Goal: Information Seeking & Learning: Learn about a topic

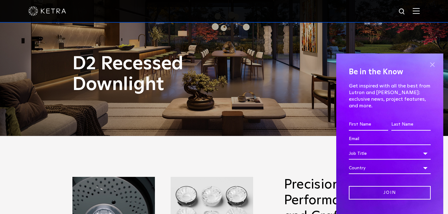
click at [433, 62] on span at bounding box center [432, 64] width 9 height 9
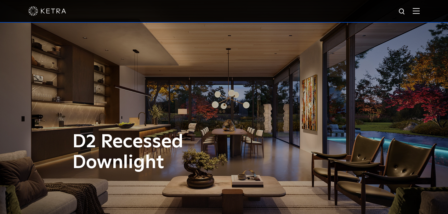
click at [418, 13] on img at bounding box center [416, 11] width 7 height 6
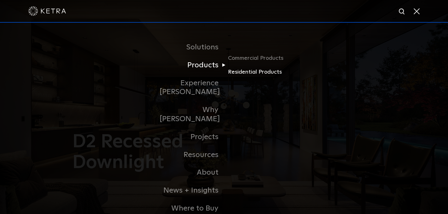
click at [237, 73] on link "Residential Products" at bounding box center [258, 72] width 60 height 9
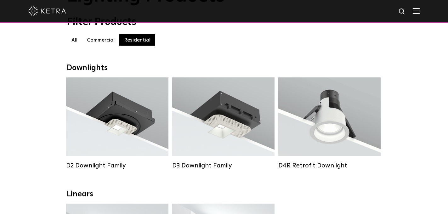
scroll to position [64, 0]
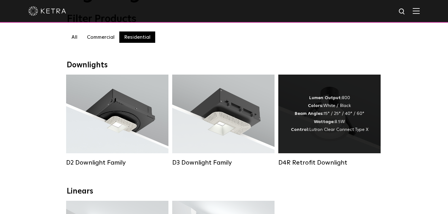
click at [303, 143] on div "Lumen Output: 800 Colors: White / Black Beam Angles: 15° / 25° / 40° / 60° Watt…" at bounding box center [329, 114] width 102 height 79
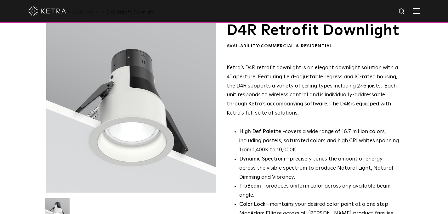
scroll to position [23, 0]
click at [304, 118] on p "Ketra’s D4R retrofit downlight is an elegant downlight solution with a 4” apert…" at bounding box center [314, 91] width 174 height 54
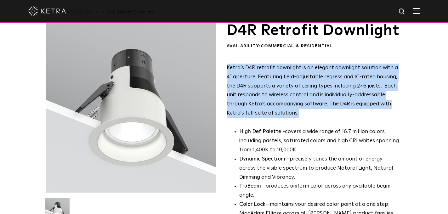
click at [304, 118] on p "Ketra’s D4R retrofit downlight is an elegant downlight solution with a 4” apert…" at bounding box center [314, 91] width 174 height 54
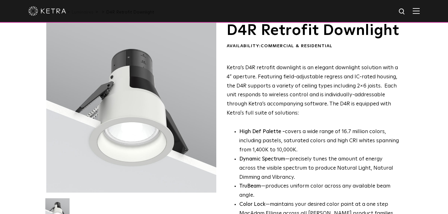
click at [304, 118] on p "Ketra’s D4R retrofit downlight is an elegant downlight solution with a 4” apert…" at bounding box center [314, 91] width 174 height 54
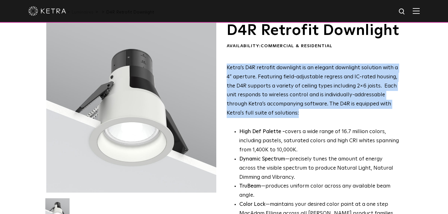
click at [304, 118] on p "Ketra’s D4R retrofit downlight is an elegant downlight solution with a 4” apert…" at bounding box center [314, 91] width 174 height 54
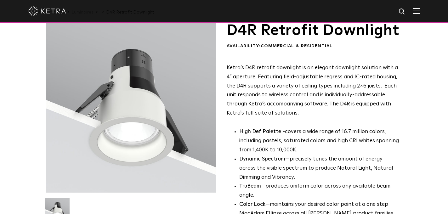
click at [304, 118] on p "Ketra’s D4R retrofit downlight is an elegant downlight solution with a 4” apert…" at bounding box center [314, 91] width 174 height 54
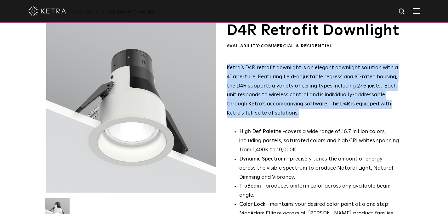
click at [304, 118] on p "Ketra’s D4R retrofit downlight is an elegant downlight solution with a 4” apert…" at bounding box center [314, 91] width 174 height 54
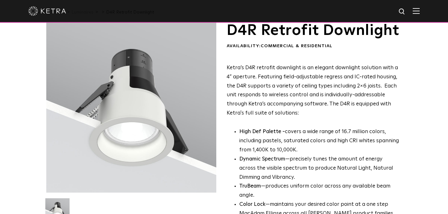
click at [304, 118] on p "Ketra’s D4R retrofit downlight is an elegant downlight solution with a 4” apert…" at bounding box center [314, 91] width 174 height 54
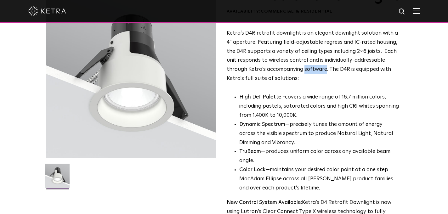
scroll to position [58, 0]
click at [304, 120] on p "High Def Palette - covers a wide range of 16.7 million colors, including pastel…" at bounding box center [319, 106] width 161 height 27
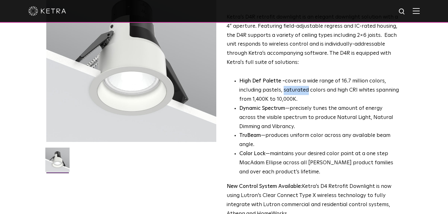
scroll to position [77, 0]
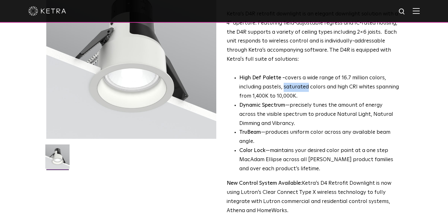
click at [304, 120] on li "Dynamic Spectrum —precisely tunes the amount of energy across the visible spect…" at bounding box center [319, 114] width 161 height 27
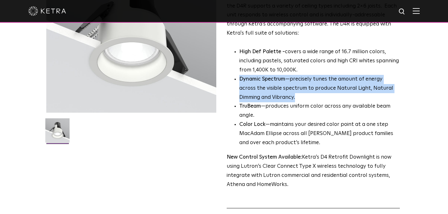
scroll to position [105, 0]
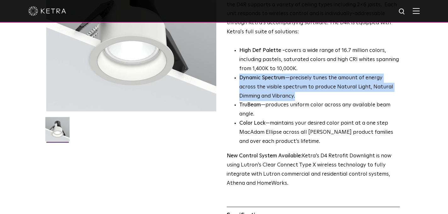
click at [304, 119] on li "TruBeam —produces uniform color across any available beam angle." at bounding box center [319, 110] width 161 height 18
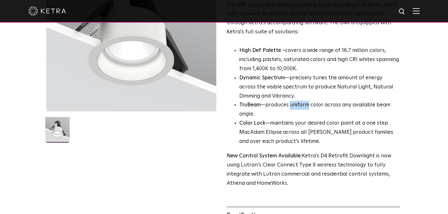
click at [304, 119] on li "TruBeam —produces uniform color across any available beam angle." at bounding box center [319, 110] width 161 height 18
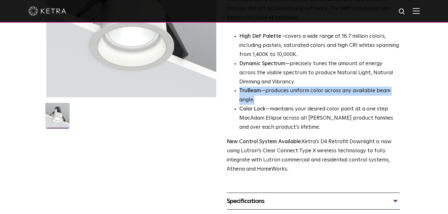
scroll to position [121, 0]
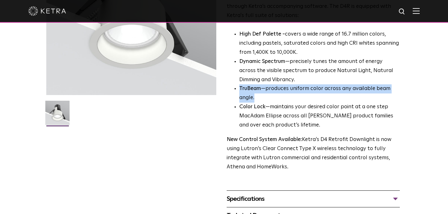
click at [304, 120] on li "Color Lock —maintains your desired color point at a one step MacAdam Ellipse ac…" at bounding box center [319, 116] width 161 height 27
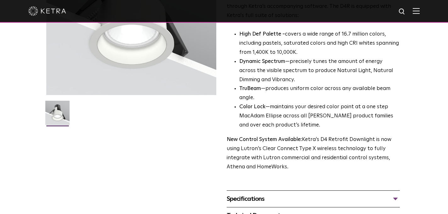
click at [304, 120] on li "Color Lock —maintains your desired color point at a one step MacAdam Ellipse ac…" at bounding box center [319, 116] width 161 height 27
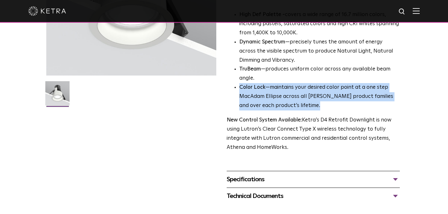
scroll to position [146, 0]
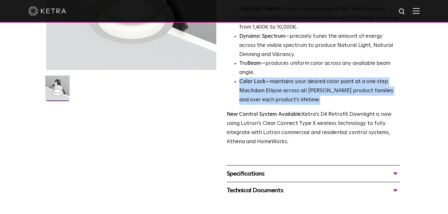
click at [305, 120] on div "Ketra’s D4R retrofit downlight is an elegant downlight solution with a 4” apert…" at bounding box center [314, 44] width 174 height 206
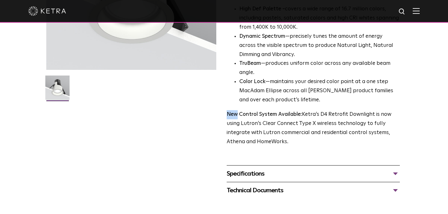
click at [305, 120] on div "Ketra’s D4R retrofit downlight is an elegant downlight solution with a 4” apert…" at bounding box center [314, 44] width 174 height 206
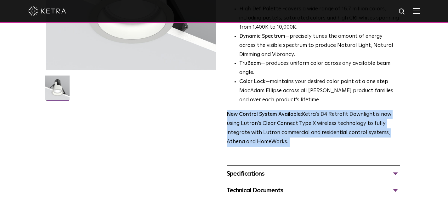
click at [306, 138] on p "New Control System Available: Ketra’s D4 Retrofit Downlight is now using Lutron…" at bounding box center [314, 128] width 174 height 37
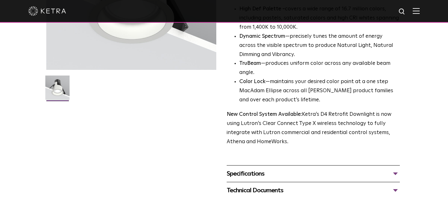
click at [306, 138] on p "New Control System Available: Ketra’s D4 Retrofit Downlight is now using Lutron…" at bounding box center [314, 128] width 174 height 37
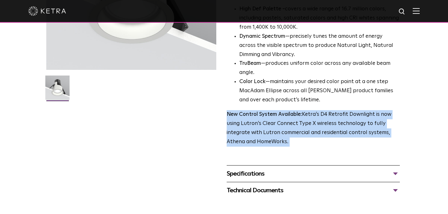
click at [306, 138] on p "New Control System Available: Ketra’s D4 Retrofit Downlight is now using Lutron…" at bounding box center [314, 128] width 174 height 37
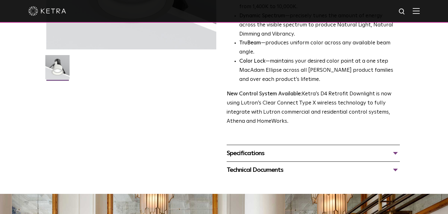
scroll to position [167, 0]
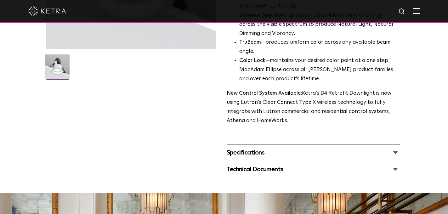
click at [289, 158] on div "Specifications" at bounding box center [314, 153] width 174 height 10
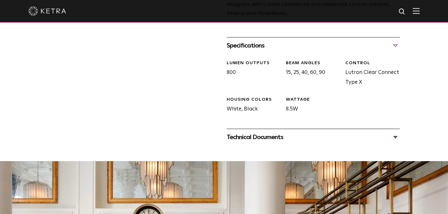
scroll to position [275, 0]
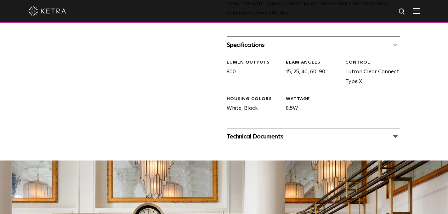
click at [279, 142] on div "Technical Documents" at bounding box center [314, 137] width 174 height 10
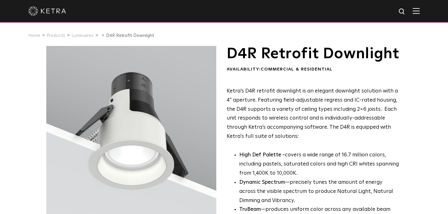
scroll to position [0, 0]
click at [254, 60] on h1 "D4R Retrofit Downlight" at bounding box center [314, 54] width 174 height 16
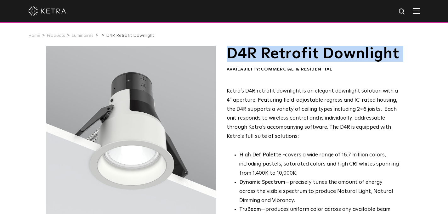
copy div "D4R Retrofit Downlight"
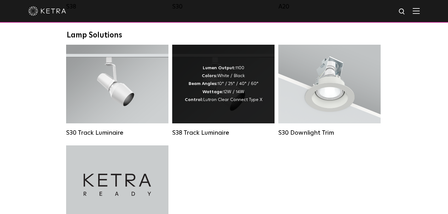
scroll to position [475, 0]
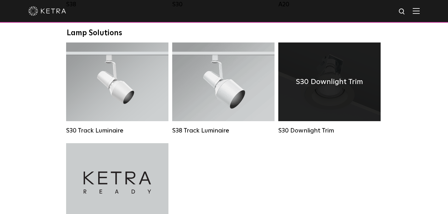
click at [309, 98] on div "S30 Downlight Trim" at bounding box center [329, 82] width 102 height 79
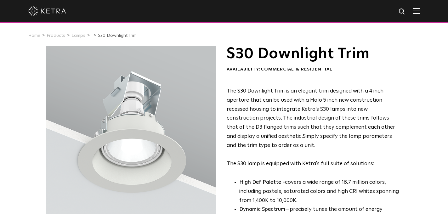
click at [309, 98] on span "The S30 Downlight Trim is an elegant trim designed with a 4 inch aperture that …" at bounding box center [311, 113] width 168 height 51
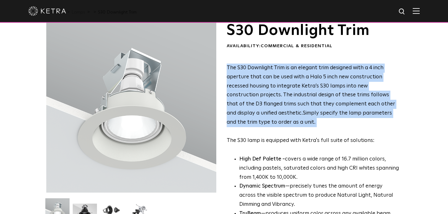
scroll to position [23, 0]
click at [309, 98] on p "The S30 Downlight Trim is an elegant trim designed with a 4 inch aperture that …" at bounding box center [314, 105] width 174 height 82
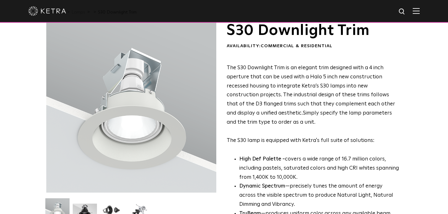
click at [309, 98] on p "The S30 Downlight Trim is an elegant trim designed with a 4 inch aperture that …" at bounding box center [314, 105] width 174 height 82
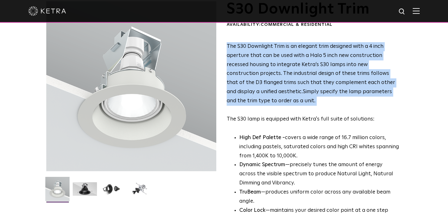
scroll to position [45, 0]
click at [309, 98] on p "The S30 Downlight Trim is an elegant trim designed with a 4 inch aperture that …" at bounding box center [314, 83] width 174 height 82
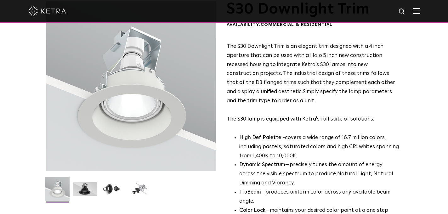
click at [309, 98] on p "The S30 Downlight Trim is an elegant trim designed with a 4 inch aperture that …" at bounding box center [314, 83] width 174 height 82
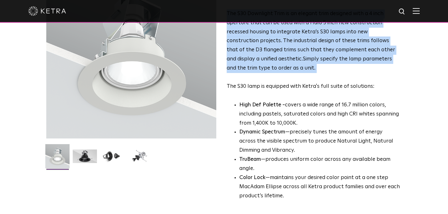
scroll to position [78, 0]
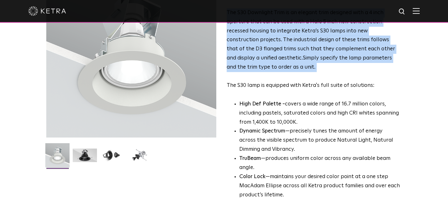
click at [311, 112] on p "High Def Palette - covers a wide range of 16.7 million colors, including pastel…" at bounding box center [319, 113] width 161 height 27
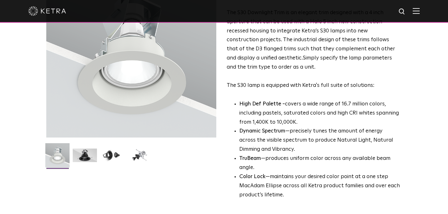
click at [311, 112] on p "High Def Palette - covers a wide range of 16.7 million colors, including pastel…" at bounding box center [319, 113] width 161 height 27
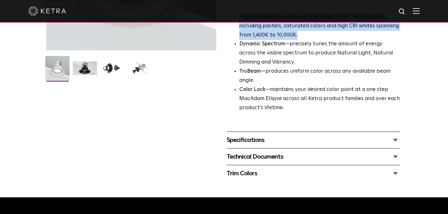
scroll to position [168, 0]
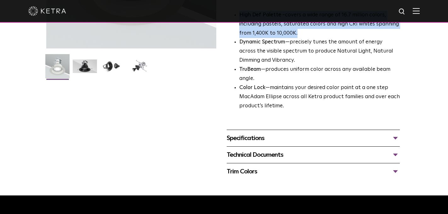
click at [310, 134] on div "Specifications" at bounding box center [314, 138] width 174 height 10
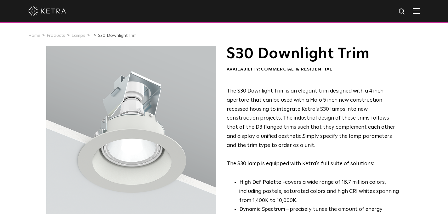
scroll to position [0, 0]
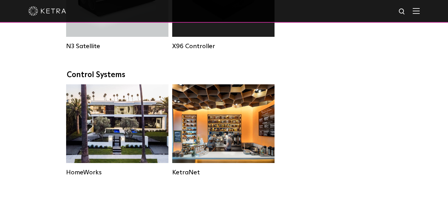
scroll to position [789, 0]
